Goal: Complete application form

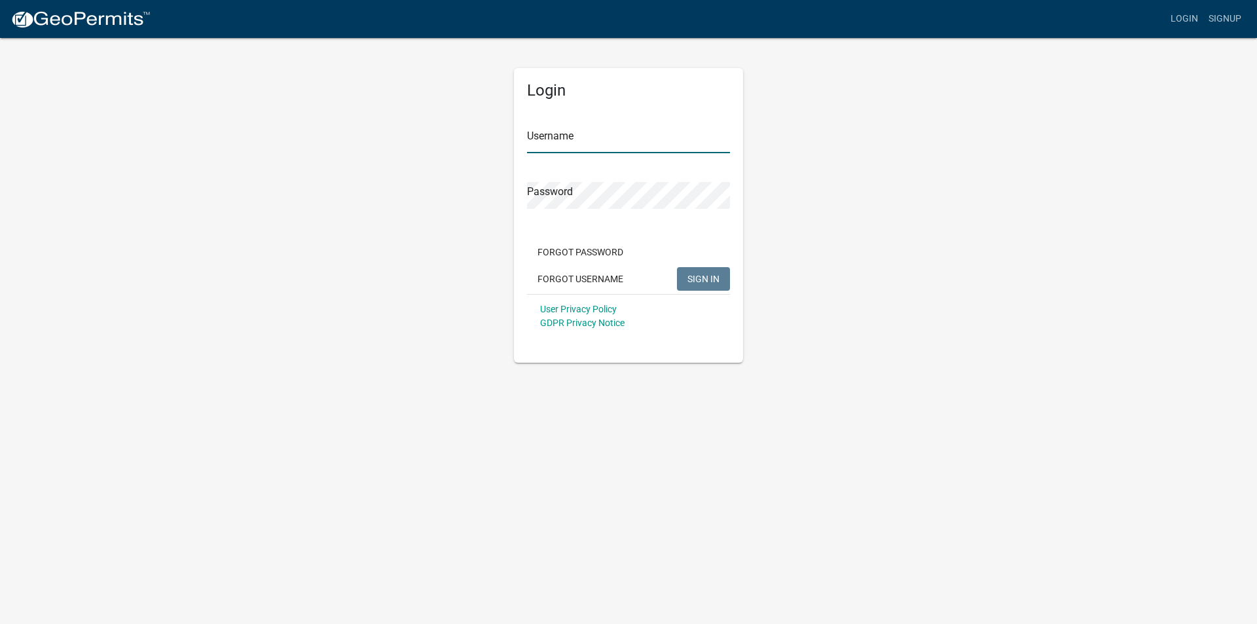
type input "[EMAIL_ADDRESS][DOMAIN_NAME]"
click at [724, 273] on button "SIGN IN" at bounding box center [703, 279] width 53 height 24
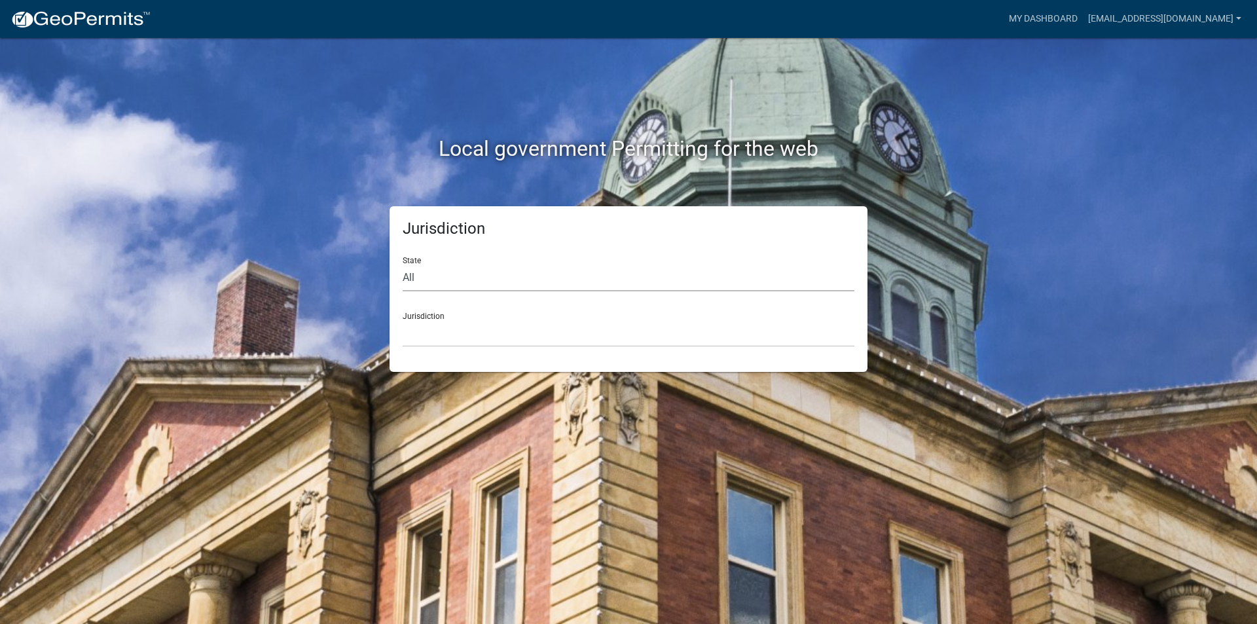
click at [504, 285] on select "All Colorado Georgia Indiana Iowa Kansas Minnesota Ohio South Carolina Wisconsin" at bounding box center [628, 277] width 452 height 27
select select "[US_STATE]"
click at [402, 264] on select "All Colorado Georgia Indiana Iowa Kansas Minnesota Ohio South Carolina Wisconsin" at bounding box center [628, 277] width 452 height 27
click at [480, 323] on select "Becker County, Minnesota Benton County, Minnesota Carlton County, Minnesota Cit…" at bounding box center [628, 333] width 452 height 27
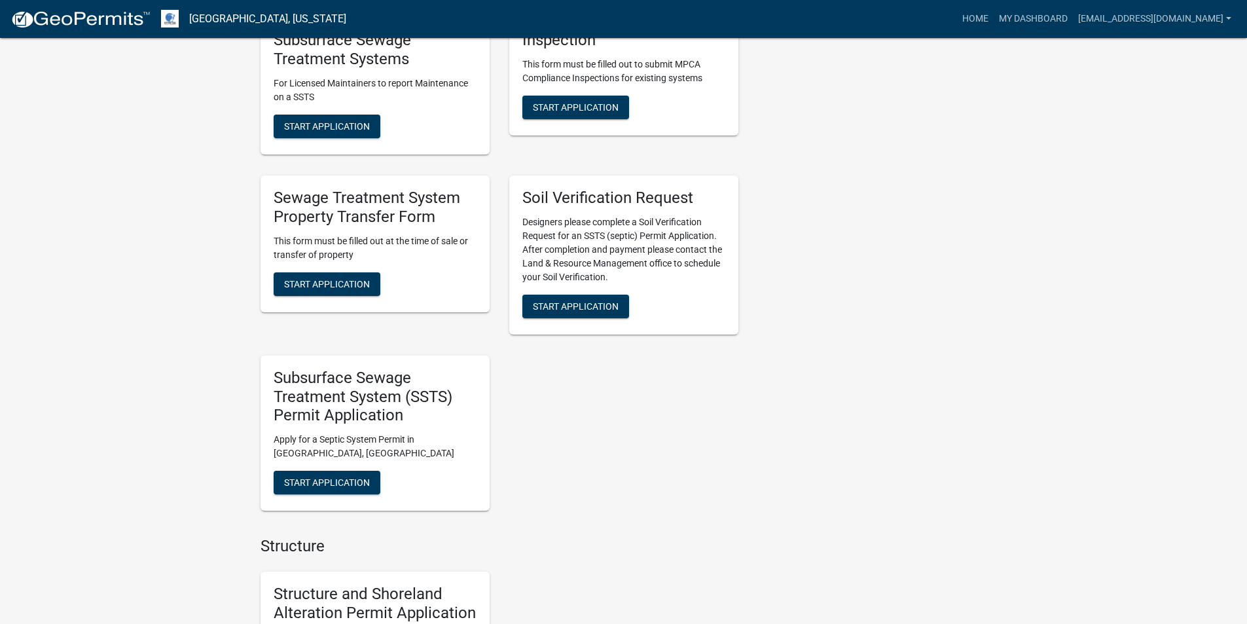
scroll to position [720, 0]
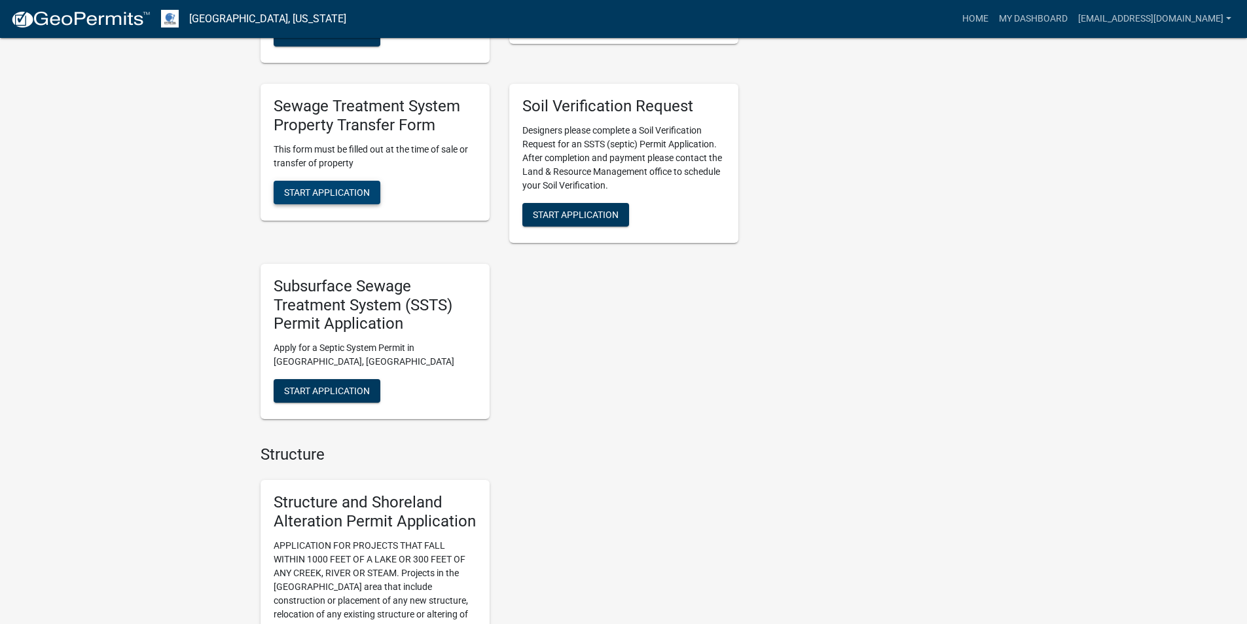
click at [353, 187] on button "Start Application" at bounding box center [327, 193] width 107 height 24
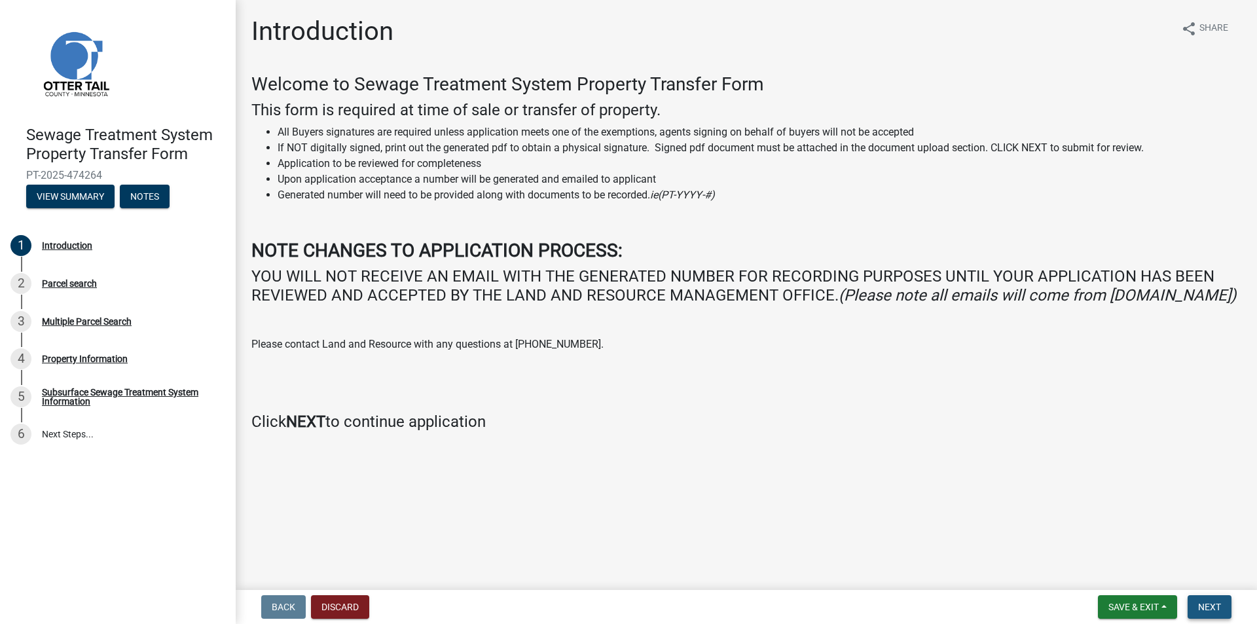
click at [1195, 605] on button "Next" at bounding box center [1209, 607] width 44 height 24
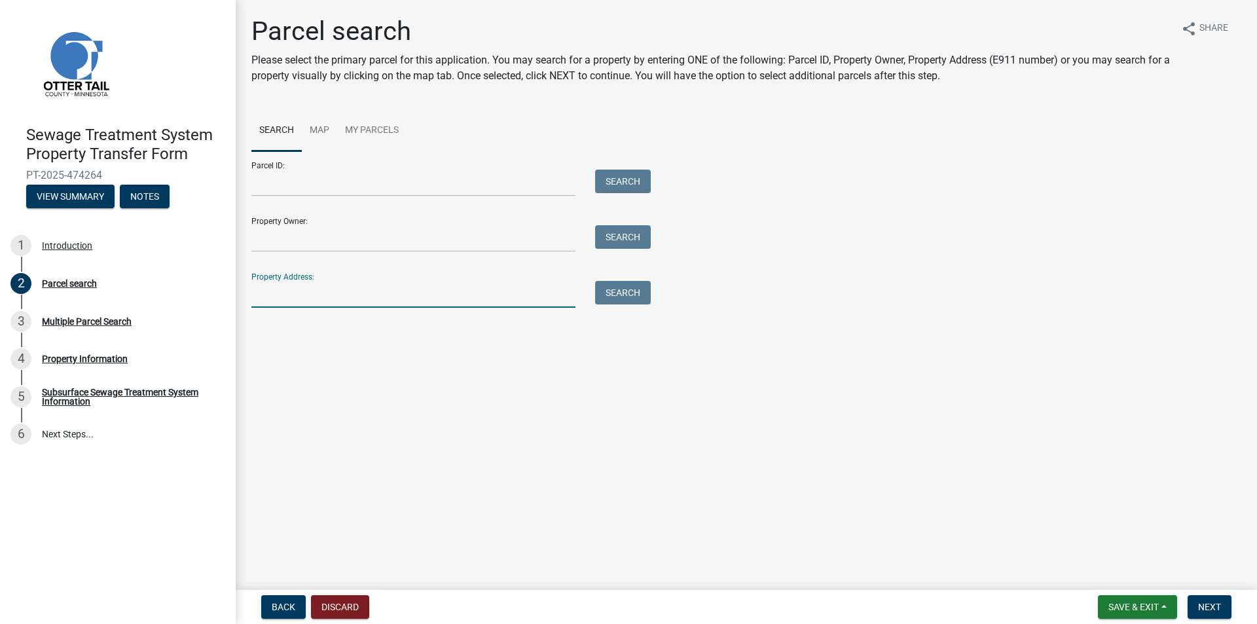
click at [400, 298] on input "Property Address:" at bounding box center [413, 294] width 324 height 27
type input "1524 PARK"
click at [622, 300] on button "Search" at bounding box center [623, 293] width 56 height 24
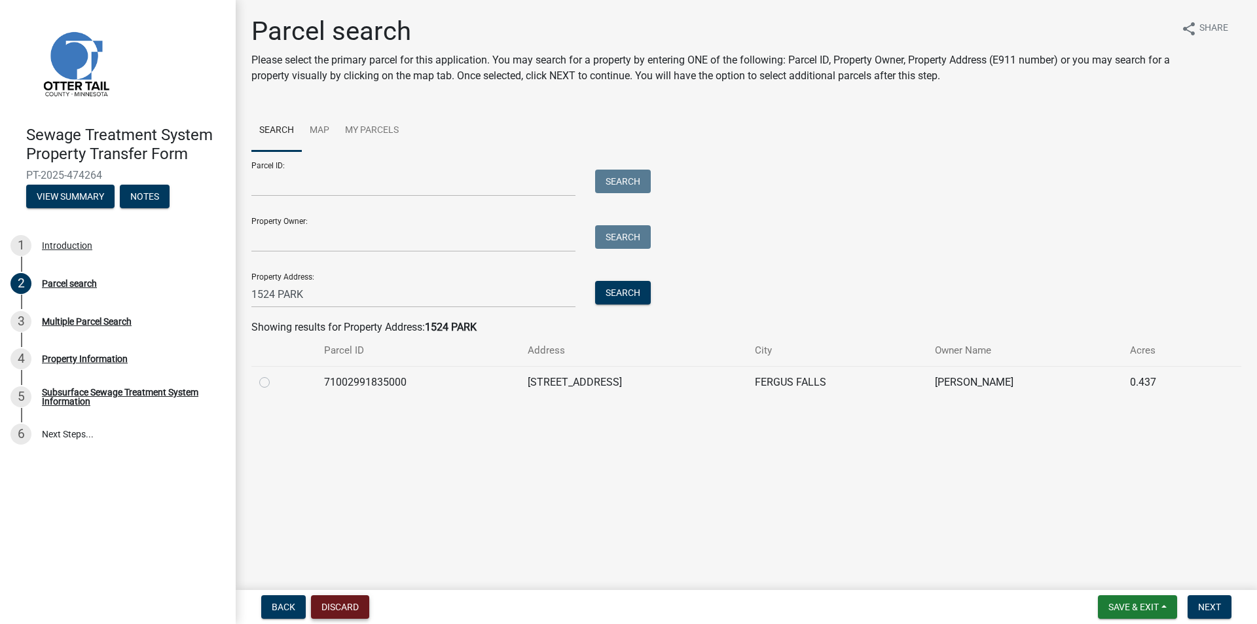
click at [349, 603] on button "Discard" at bounding box center [340, 607] width 58 height 24
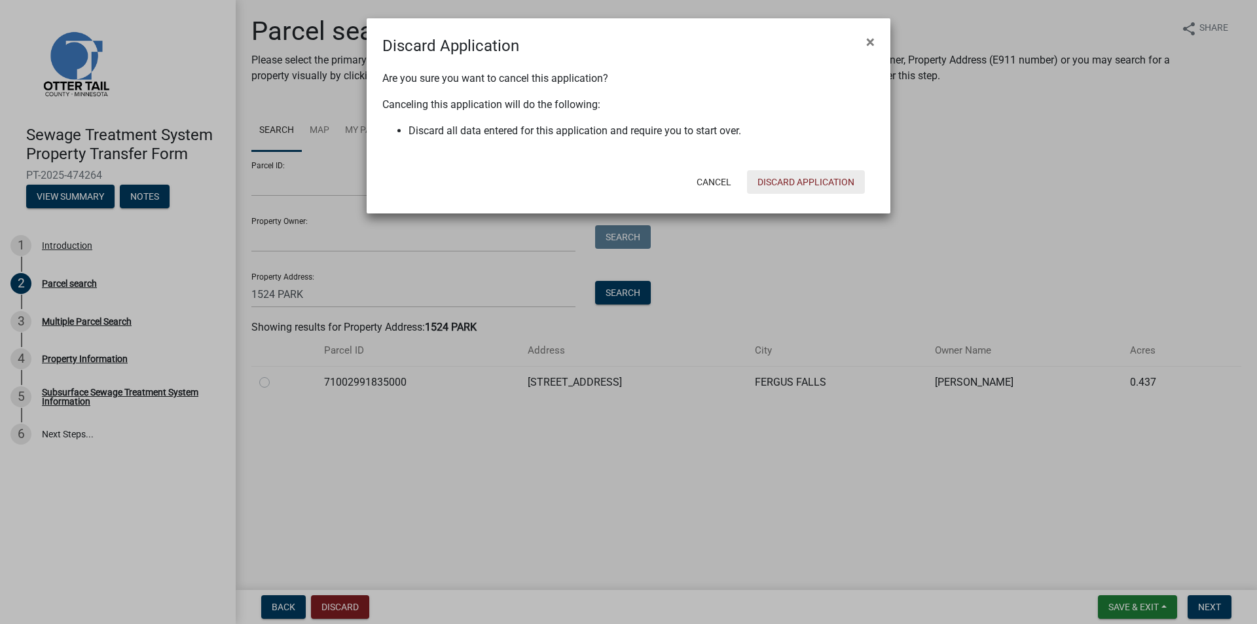
click at [812, 175] on button "Discard Application" at bounding box center [806, 182] width 118 height 24
